Goal: Navigation & Orientation: Find specific page/section

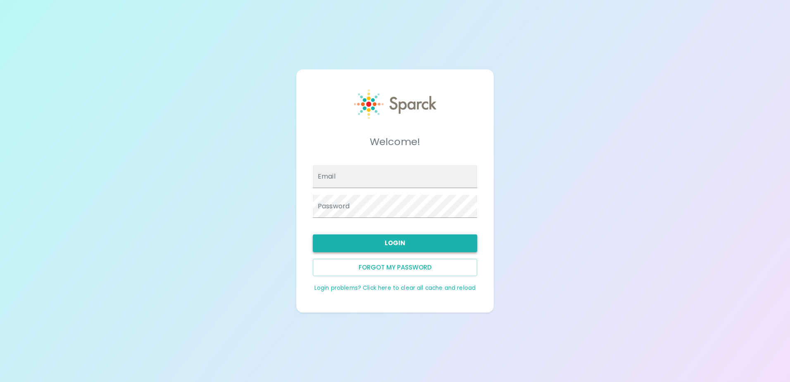
type input "[EMAIL_ADDRESS][DOMAIN_NAME]"
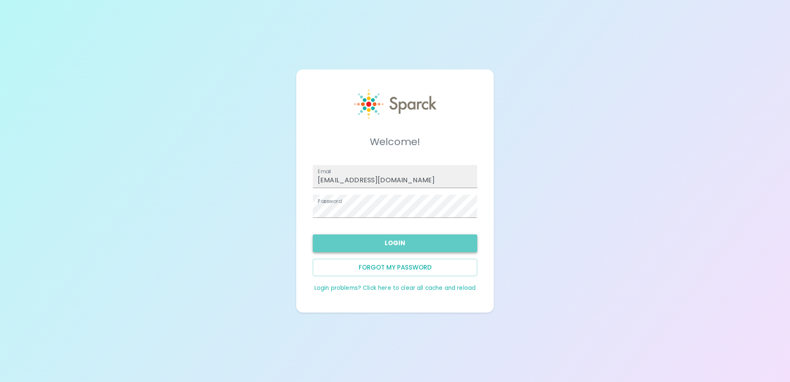
click at [413, 238] on button "Login" at bounding box center [395, 242] width 165 height 17
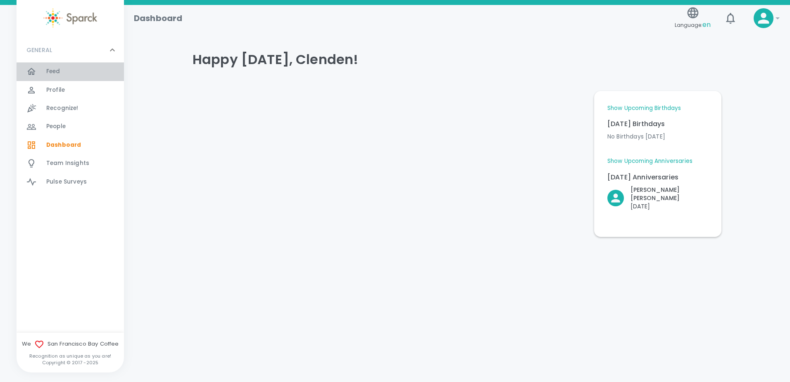
click at [65, 68] on div "Feed 0" at bounding box center [85, 72] width 78 height 12
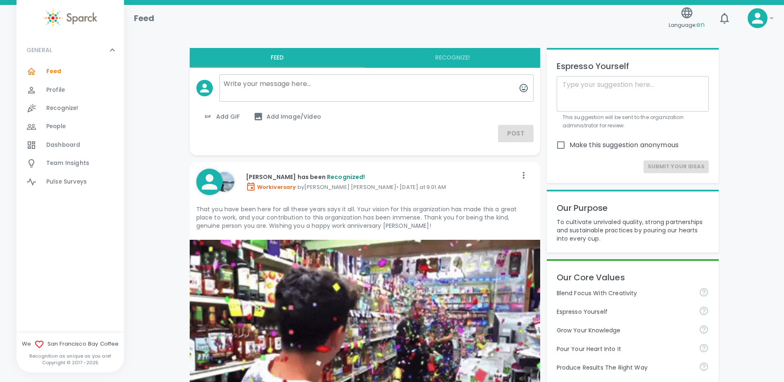
click at [55, 90] on span "Profile" at bounding box center [55, 90] width 19 height 8
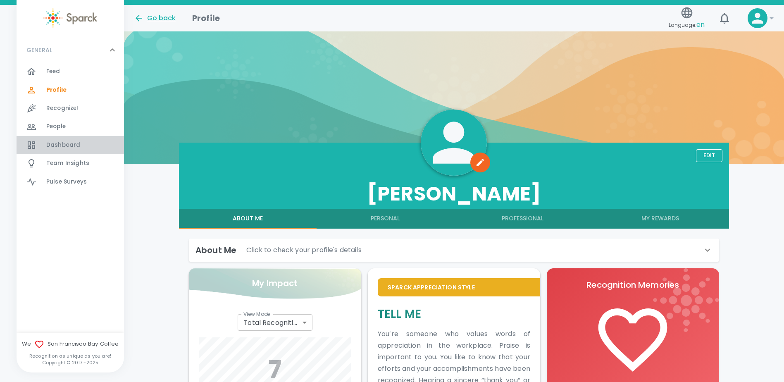
click at [63, 146] on span "Dashboard" at bounding box center [63, 145] width 34 height 8
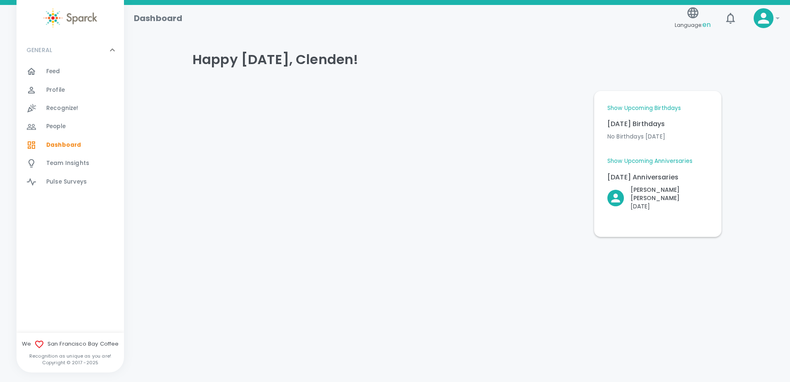
click at [643, 108] on link "Show Upcoming Birthdays" at bounding box center [645, 108] width 74 height 8
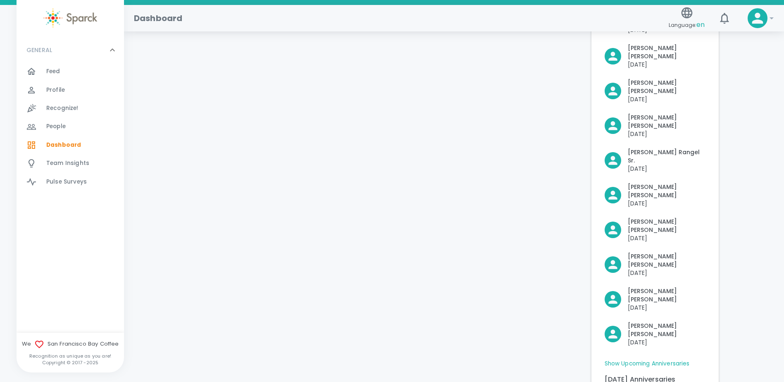
scroll to position [270, 0]
click at [664, 359] on link "Show Upcoming Anniversaries" at bounding box center [647, 363] width 85 height 8
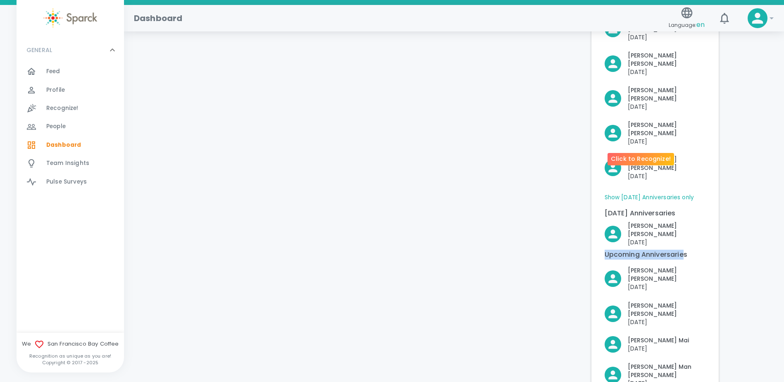
drag, startPoint x: 684, startPoint y: 144, endPoint x: 611, endPoint y: 137, distance: 73.1
drag, startPoint x: 611, startPoint y: 137, endPoint x: 716, endPoint y: 202, distance: 124.0
click at [728, 208] on div "Happy [DATE], Clenden! Show [DATE] Birthdays only [DATE] Birthdays No Birthdays…" at bounding box center [454, 158] width 640 height 1104
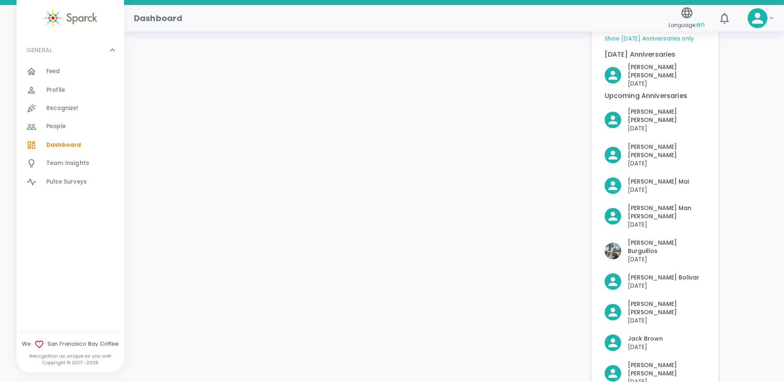
scroll to position [624, 0]
